Goal: Use online tool/utility: Utilize a website feature to perform a specific function

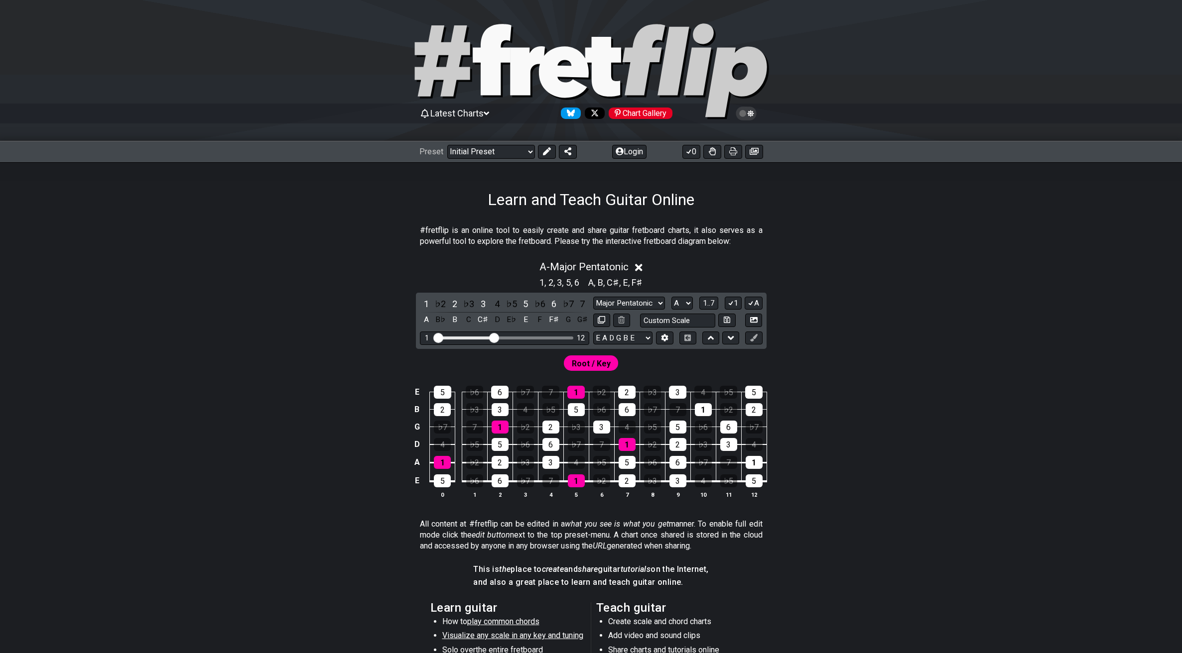
select select "Major Pentatonic"
select select "A"
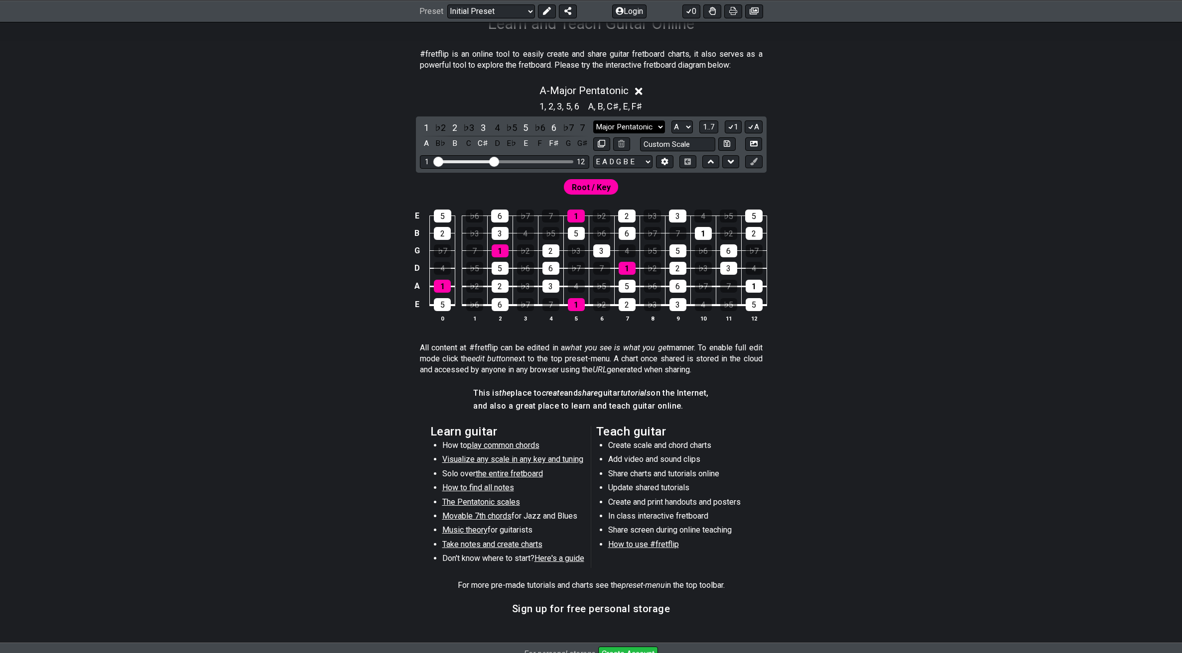
click at [634, 126] on select "Minor Pentatonic Click to edit Minor Pentatonic Major Pentatonic Minor Blues Ma…" at bounding box center [629, 127] width 72 height 13
click at [593, 121] on select "Minor Pentatonic Click to edit Minor Pentatonic Major Pentatonic Minor Blues Ma…" at bounding box center [629, 127] width 72 height 13
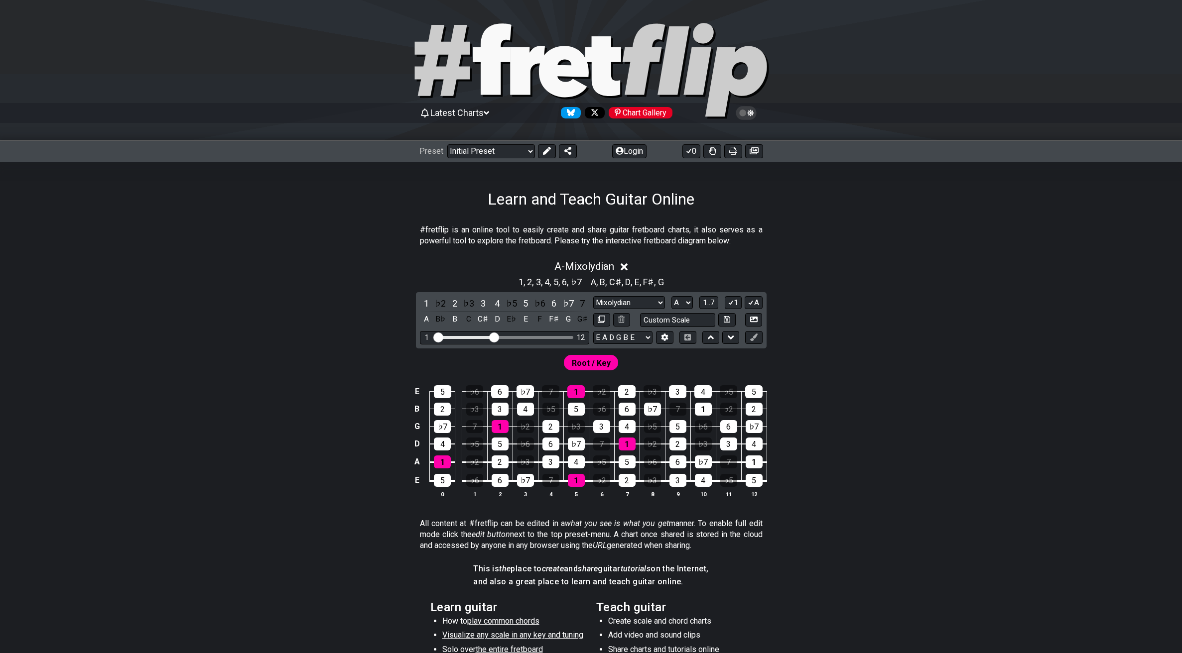
scroll to position [0, 0]
click at [655, 301] on select "Minor Pentatonic Click to edit Minor Pentatonic Major Pentatonic Minor Blues Ma…" at bounding box center [629, 303] width 72 height 13
click at [593, 297] on select "Minor Pentatonic Click to edit Minor Pentatonic Major Pentatonic Minor Blues Ma…" at bounding box center [629, 303] width 72 height 13
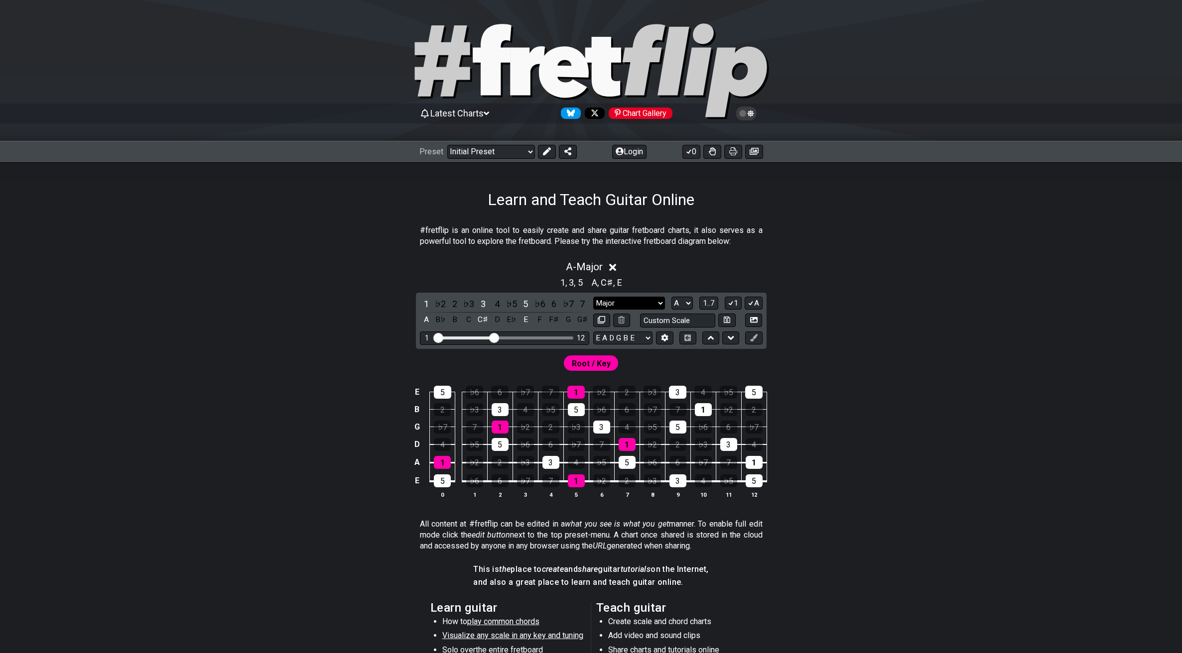
click at [645, 303] on select "Minor Pentatonic Click to edit Minor Pentatonic Major Pentatonic Minor Blues Ma…" at bounding box center [629, 303] width 72 height 13
click at [593, 297] on select "Minor Pentatonic Click to edit Minor Pentatonic Major Pentatonic Minor Blues Ma…" at bounding box center [629, 303] width 72 height 13
click at [654, 304] on select "Minor Pentatonic Click to edit Minor Pentatonic Major Pentatonic Minor Blues Ma…" at bounding box center [629, 303] width 72 height 13
click at [593, 297] on select "Minor Pentatonic Click to edit Minor Pentatonic Major Pentatonic Minor Blues Ma…" at bounding box center [629, 303] width 72 height 13
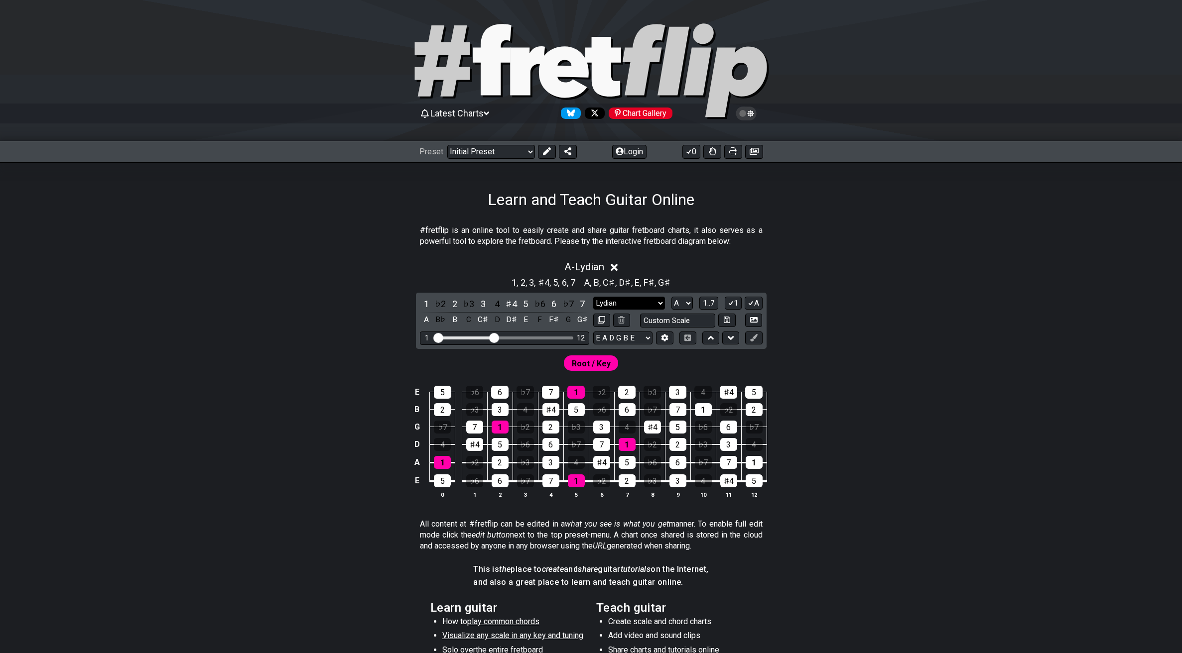
click at [653, 297] on select "Minor Pentatonic Click to edit Minor Pentatonic Major Pentatonic Minor Blues Ma…" at bounding box center [629, 303] width 72 height 13
click at [593, 297] on select "Minor Pentatonic Click to edit Minor Pentatonic Major Pentatonic Minor Blues Ma…" at bounding box center [629, 303] width 72 height 13
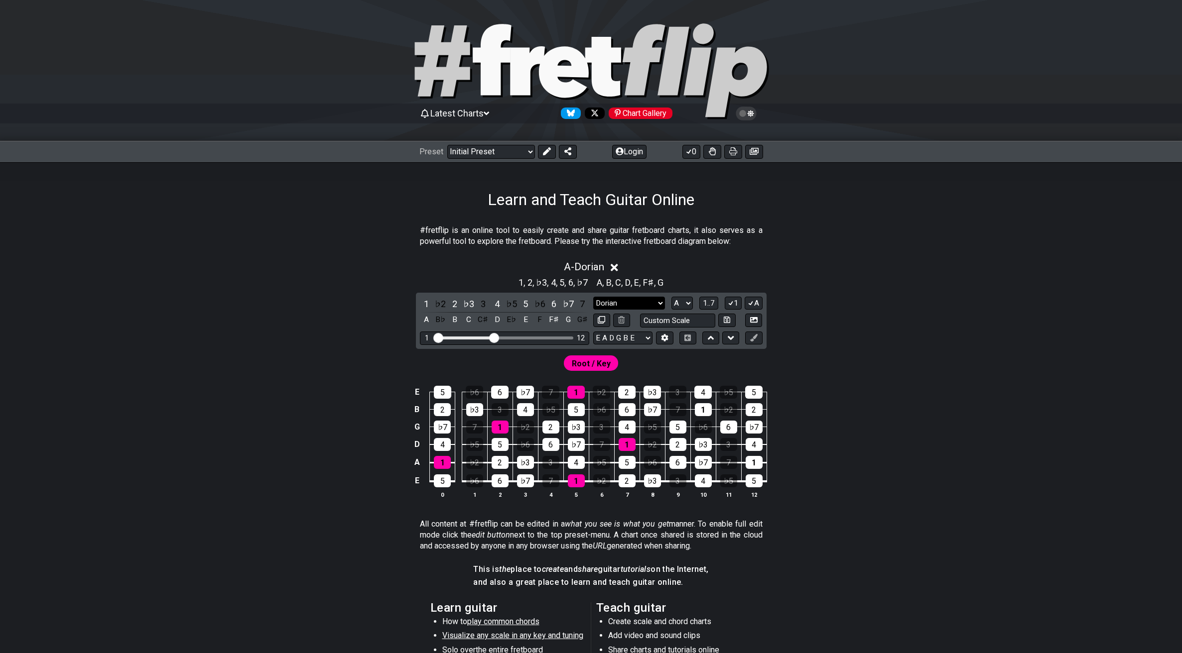
click at [654, 301] on select "Minor Pentatonic Click to edit Minor Pentatonic Major Pentatonic Minor Blues Ma…" at bounding box center [629, 303] width 72 height 13
click at [593, 297] on select "Minor Pentatonic Click to edit Minor Pentatonic Major Pentatonic Minor Blues Ma…" at bounding box center [629, 303] width 72 height 13
click at [647, 301] on select "Minor Pentatonic Click to edit Minor Pentatonic Major Pentatonic Minor Blues Ma…" at bounding box center [629, 303] width 72 height 13
click at [593, 297] on select "Minor Pentatonic Click to edit Minor Pentatonic Major Pentatonic Minor Blues Ma…" at bounding box center [629, 303] width 72 height 13
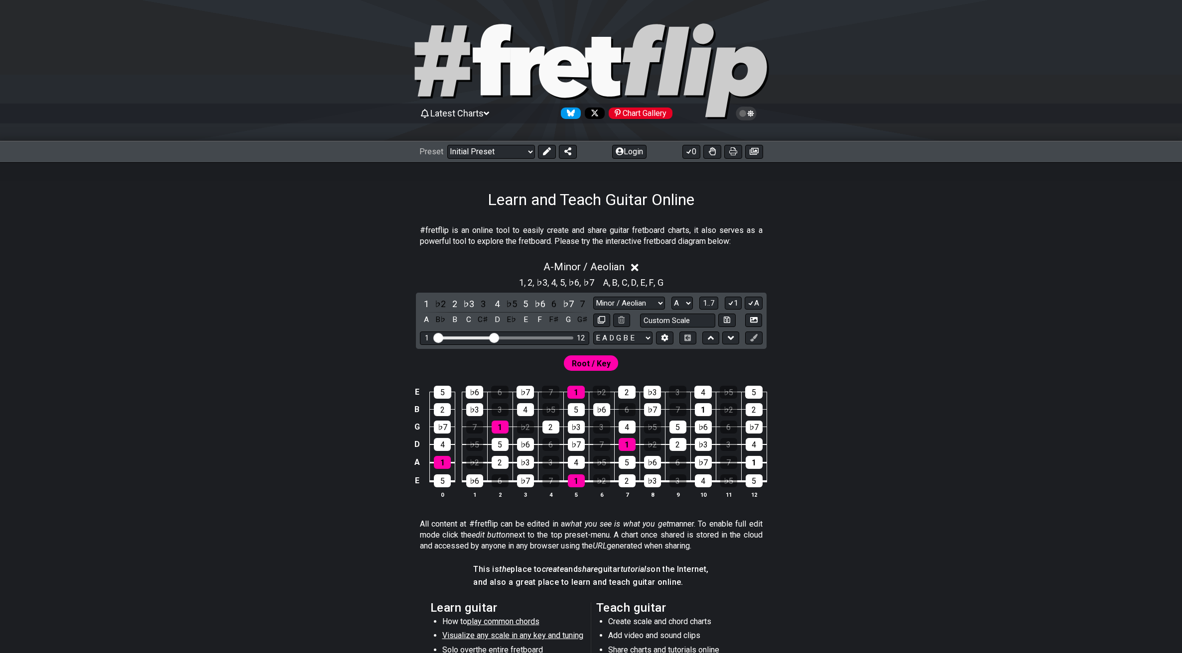
click at [656, 296] on div "1 ♭2 2 ♭3 3 4 ♭5 5 ♭6 6 ♭7 7 A B♭ B C C♯ D E♭ E F F♯ G G♯ Minor Pentatonic Clic…" at bounding box center [591, 321] width 351 height 56
click at [654, 305] on select "Minor Pentatonic Click to edit Minor Pentatonic Major Pentatonic Minor Blues Ma…" at bounding box center [629, 303] width 72 height 13
click at [593, 297] on select "Minor Pentatonic Click to edit Minor Pentatonic Major Pentatonic Minor Blues Ma…" at bounding box center [629, 303] width 72 height 13
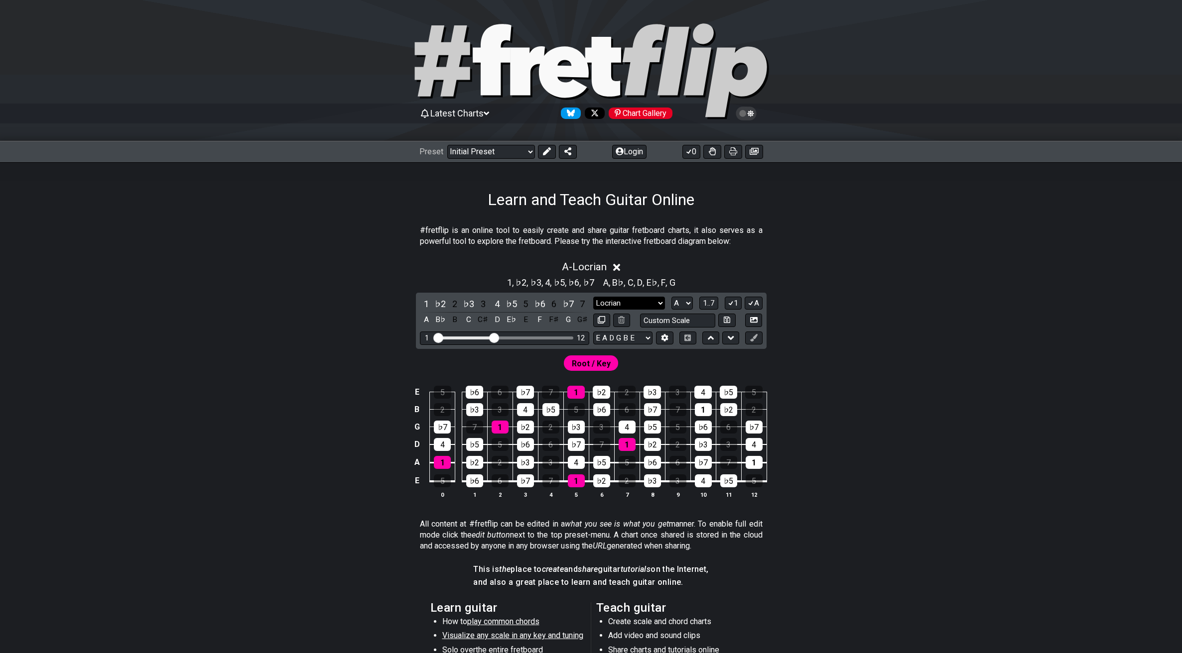
click at [651, 301] on select "Minor Pentatonic Click to edit Minor Pentatonic Major Pentatonic Minor Blues Ma…" at bounding box center [629, 303] width 72 height 13
click at [593, 297] on select "Minor Pentatonic Click to edit Minor Pentatonic Major Pentatonic Minor Blues Ma…" at bounding box center [629, 303] width 72 height 13
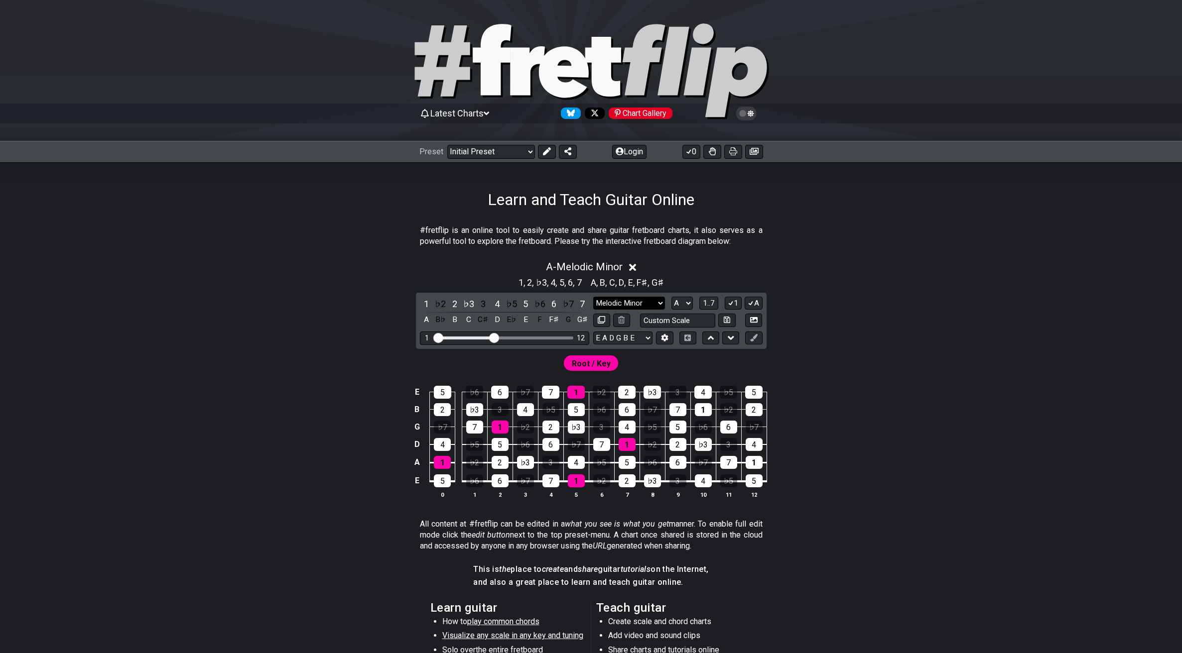
click at [657, 298] on select "Minor Pentatonic Click to edit Minor Pentatonic Major Pentatonic Minor Blues Ma…" at bounding box center [629, 303] width 72 height 13
click at [593, 297] on select "Minor Pentatonic Click to edit Minor Pentatonic Major Pentatonic Minor Blues Ma…" at bounding box center [629, 303] width 72 height 13
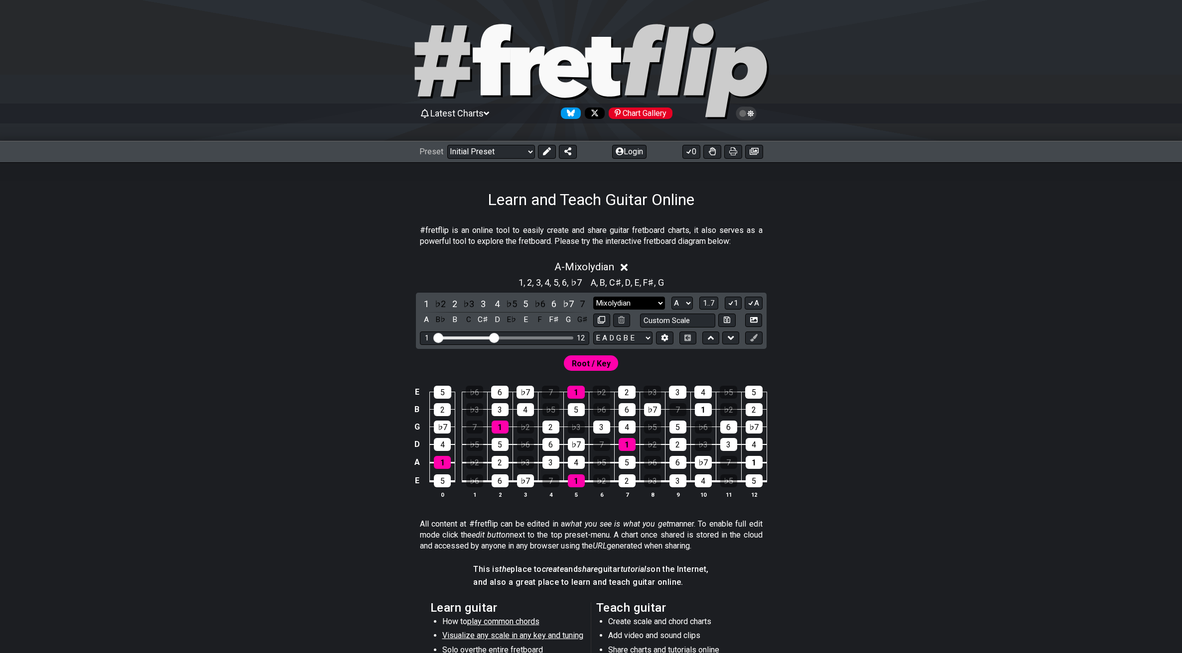
click at [660, 297] on select "Minor Pentatonic Click to edit Minor Pentatonic Major Pentatonic Minor Blues Ma…" at bounding box center [629, 303] width 72 height 13
click at [635, 299] on select "Minor Pentatonic Click to edit Minor Pentatonic Major Pentatonic Minor Blues Ma…" at bounding box center [629, 303] width 72 height 13
click at [593, 297] on select "Minor Pentatonic Click to edit Minor Pentatonic Major Pentatonic Minor Blues Ma…" at bounding box center [629, 303] width 72 height 13
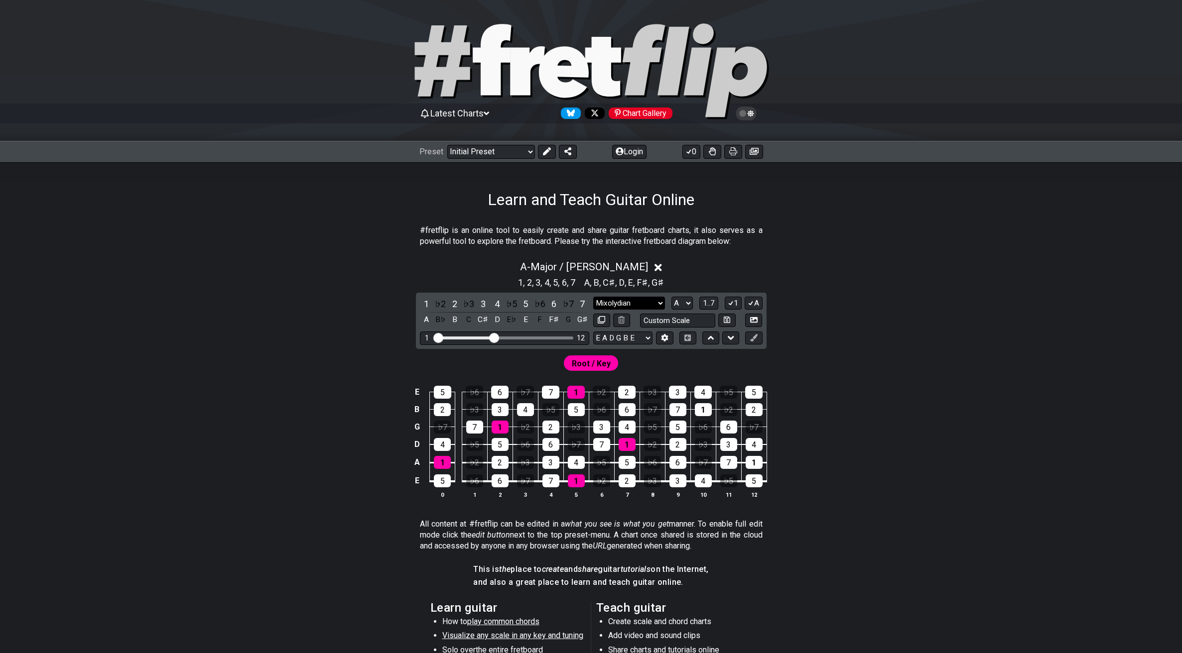
click at [654, 302] on select "Minor Pentatonic Click to edit Minor Pentatonic Major Pentatonic Minor Blues Ma…" at bounding box center [629, 303] width 72 height 13
select select "Mixolydian"
click at [593, 297] on select "Minor Pentatonic Click to edit Minor Pentatonic Major Pentatonic Minor Blues Ma…" at bounding box center [629, 303] width 72 height 13
